Goal: Transaction & Acquisition: Purchase product/service

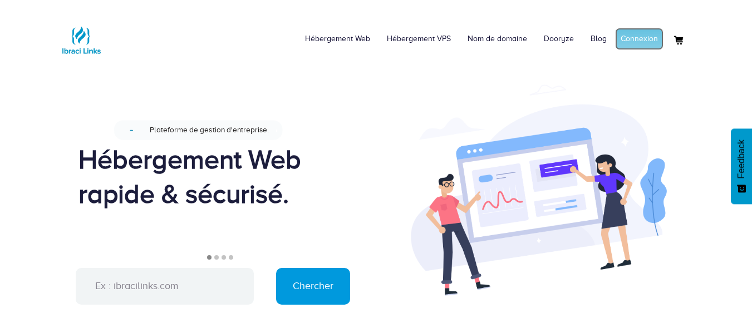
click at [627, 43] on link "Connexion" at bounding box center [639, 39] width 48 height 22
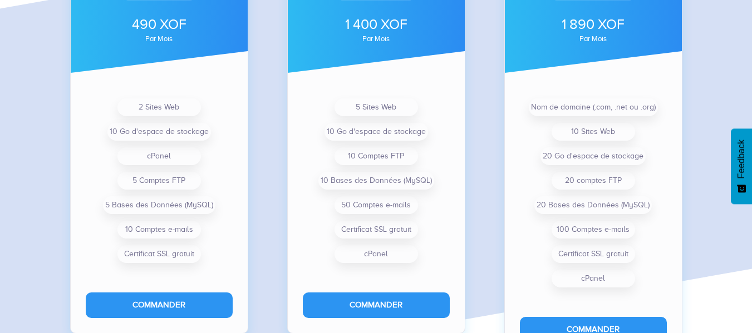
scroll to position [904, 0]
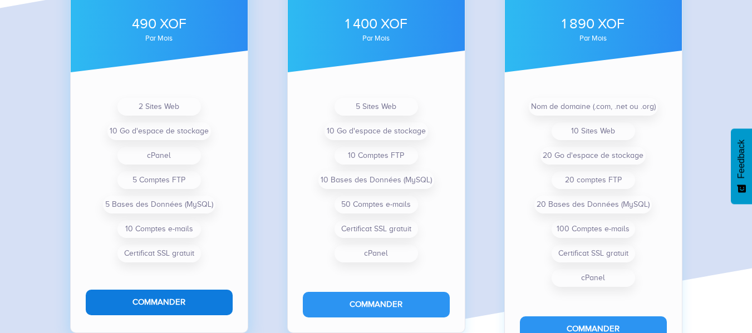
click at [173, 307] on button "Commander" at bounding box center [159, 302] width 147 height 25
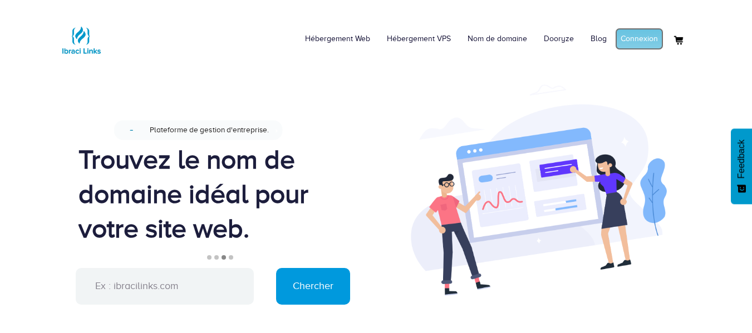
click at [631, 47] on link "Connexion" at bounding box center [639, 39] width 48 height 22
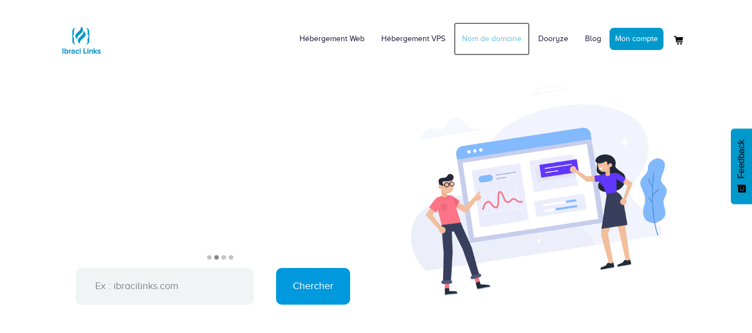
click at [502, 40] on link "Nom de domaine" at bounding box center [492, 38] width 76 height 33
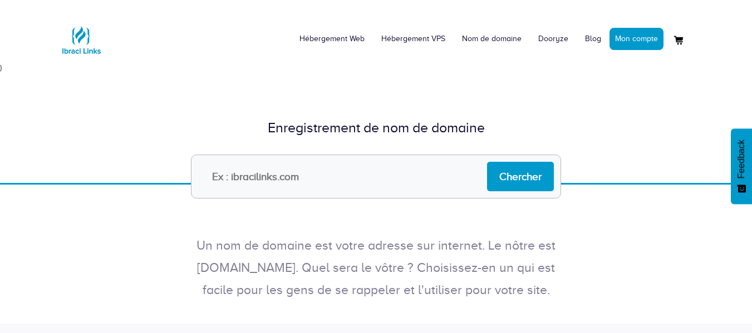
click at [353, 185] on input "text" at bounding box center [376, 177] width 370 height 44
type input "Flux.io.net"
click at [503, 185] on input "Chercher" at bounding box center [520, 177] width 67 height 30
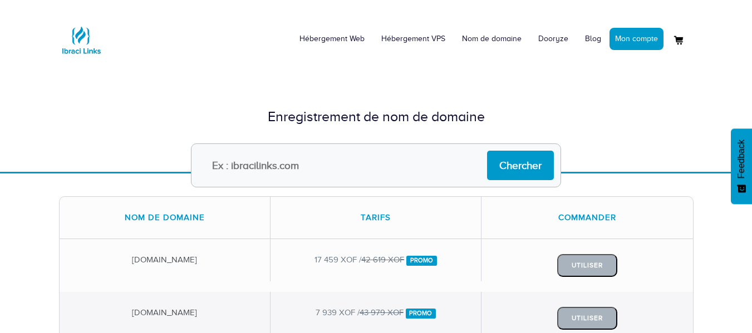
click at [360, 168] on input "text" at bounding box center [376, 166] width 370 height 44
type input "flux.io.com"
click at [487, 151] on input "Chercher" at bounding box center [520, 166] width 67 height 30
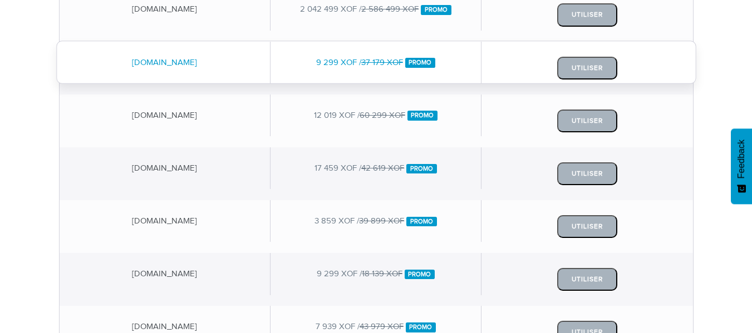
scroll to position [357, 0]
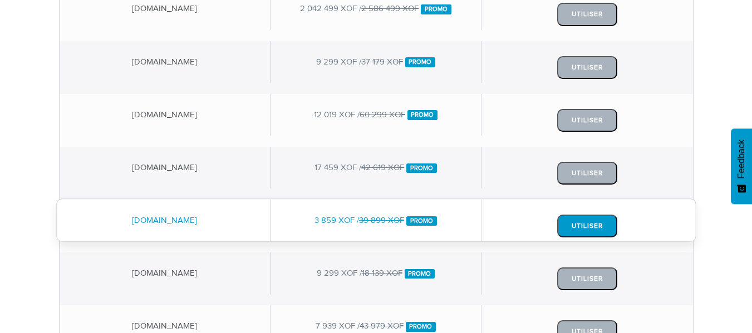
click at [572, 233] on button "Utiliser" at bounding box center [587, 226] width 60 height 23
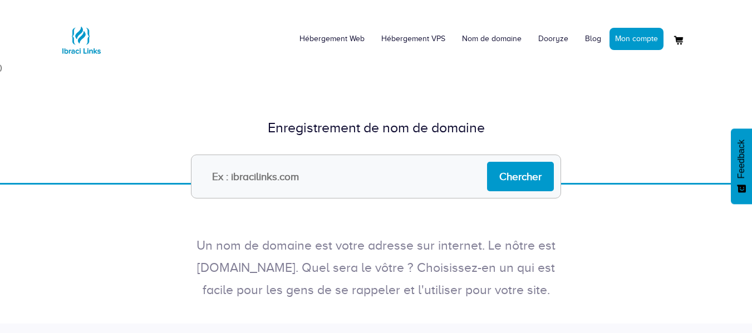
click at [342, 176] on input "text" at bounding box center [376, 177] width 370 height 44
type input "flux-io-ci"
click at [487, 162] on input "Chercher" at bounding box center [520, 177] width 67 height 30
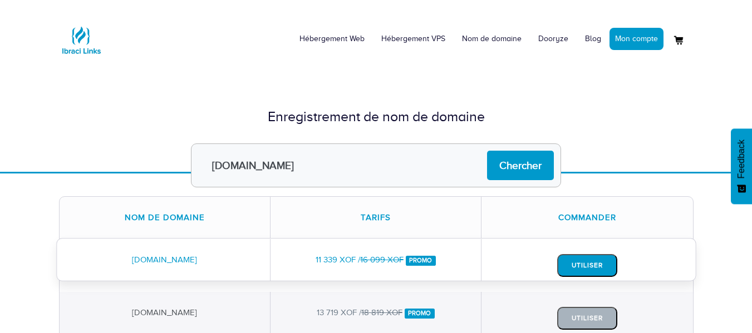
type input "[DOMAIN_NAME]"
click at [487, 151] on input "Chercher" at bounding box center [520, 166] width 67 height 30
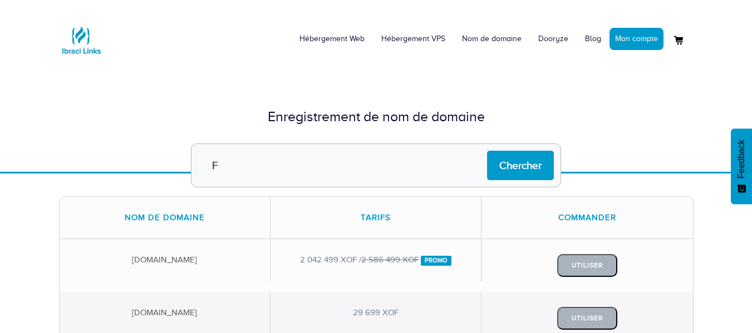
type input "flux-io-ci"
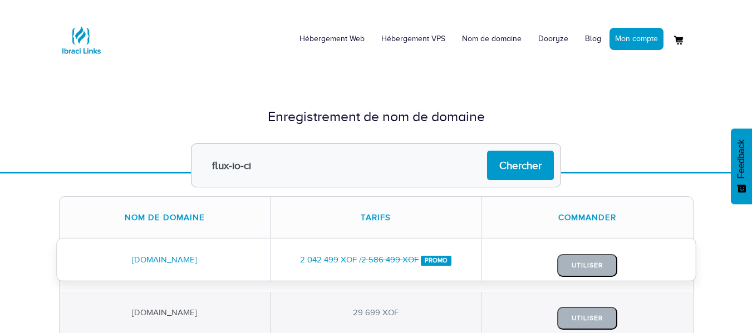
click at [487, 151] on input "Chercher" at bounding box center [520, 166] width 67 height 30
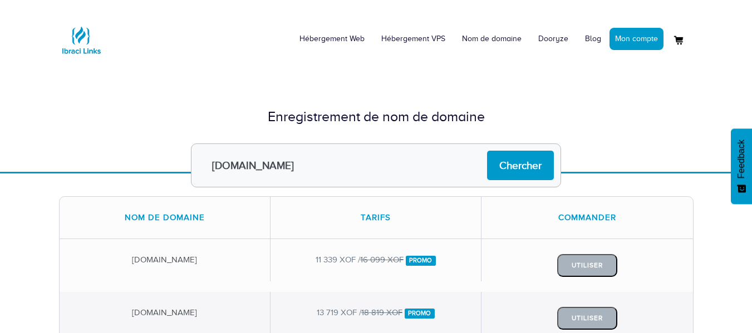
click at [236, 166] on input "[DOMAIN_NAME]" at bounding box center [376, 166] width 370 height 44
type input "[DOMAIN_NAME]"
click at [487, 151] on input "Chercher" at bounding box center [520, 166] width 67 height 30
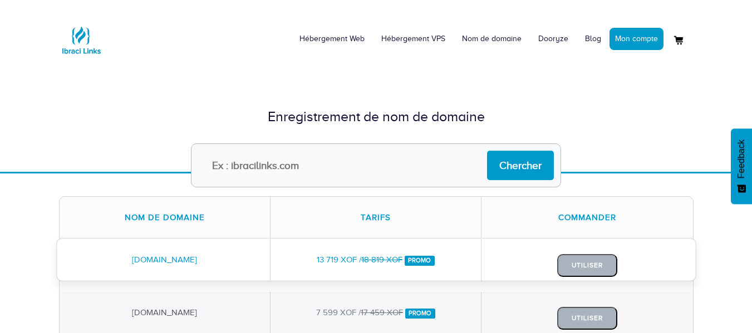
click at [588, 285] on div "Utiliser" at bounding box center [587, 265] width 211 height 53
click at [584, 267] on button "Utiliser" at bounding box center [587, 265] width 60 height 23
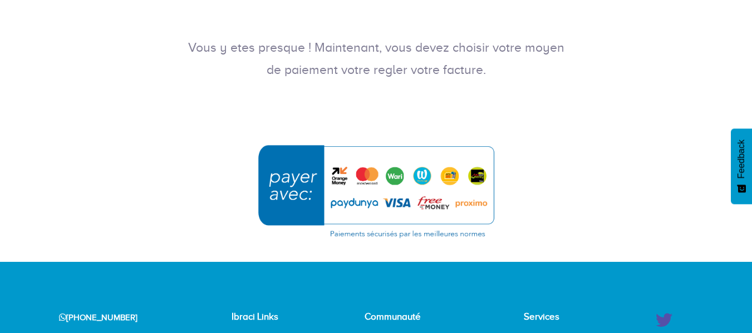
scroll to position [187, 0]
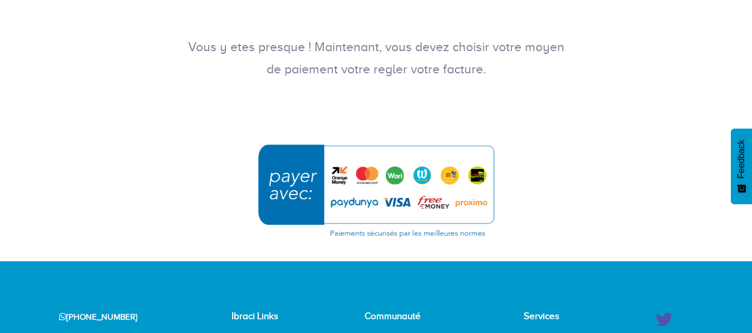
click at [341, 177] on img "submit" at bounding box center [376, 191] width 251 height 108
